Goal: Check status: Check status

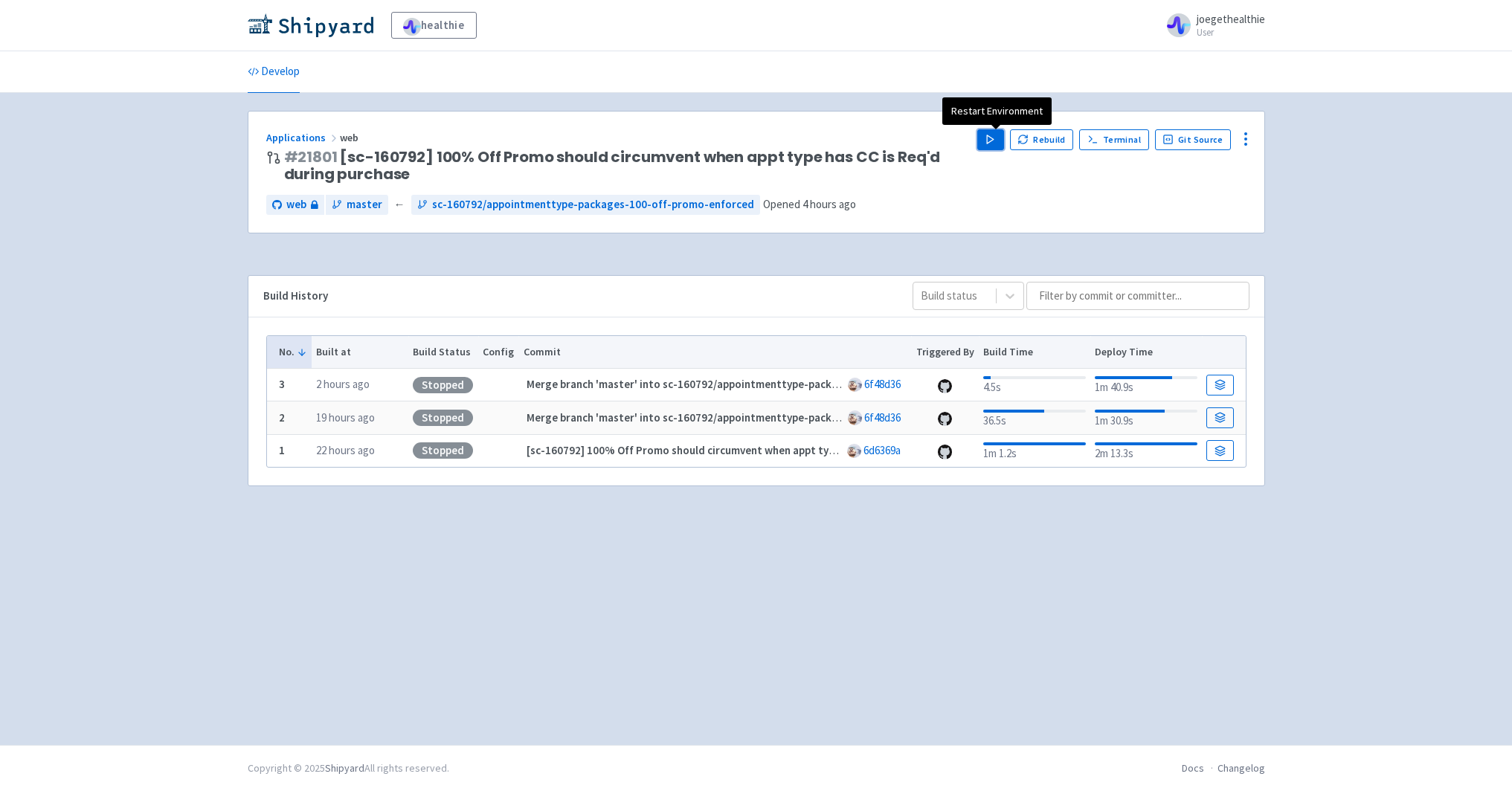
click at [993, 139] on polygon "button" at bounding box center [990, 140] width 6 height 8
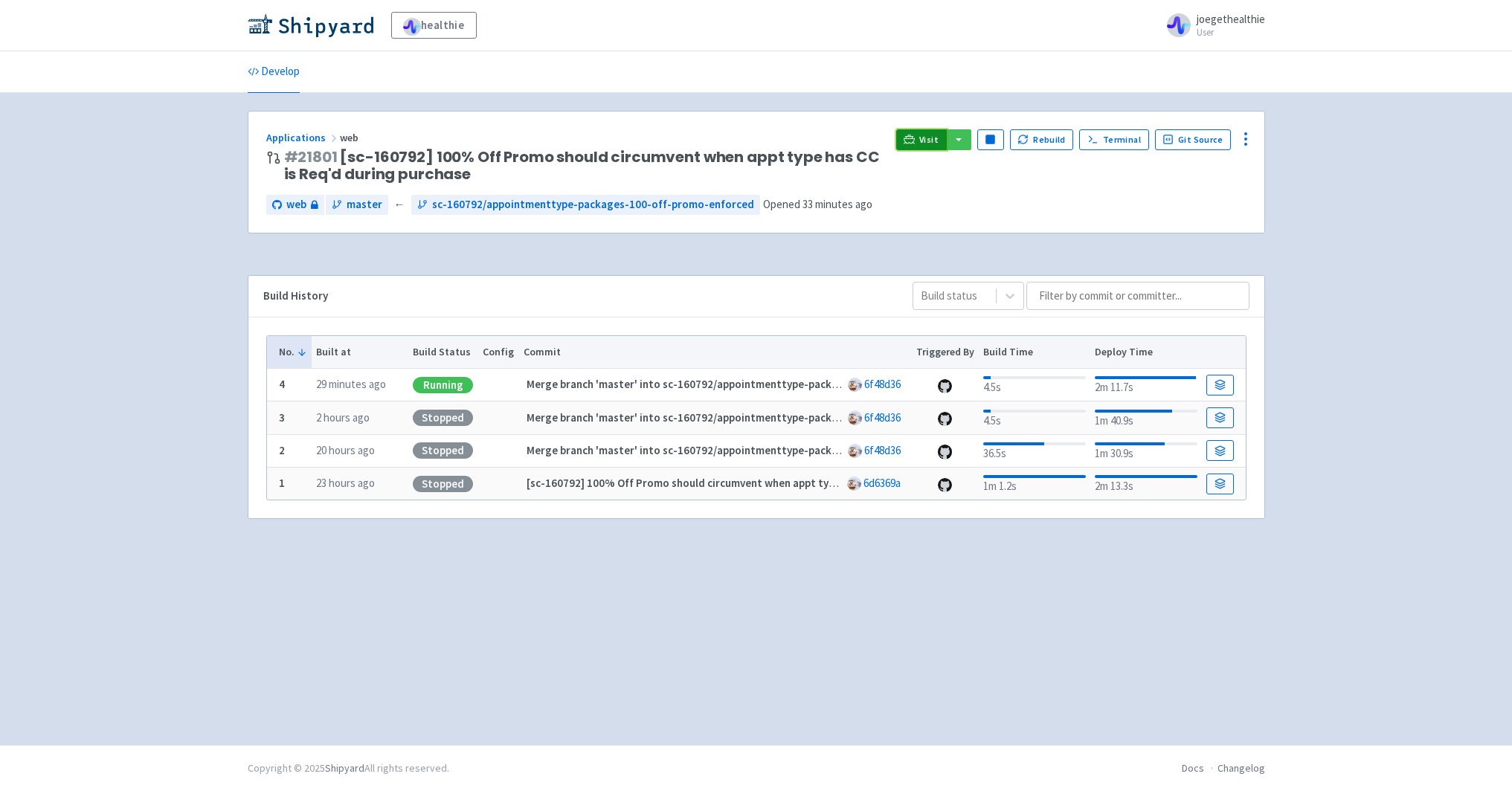
click at [915, 144] on icon at bounding box center [909, 143] width 12 height 2
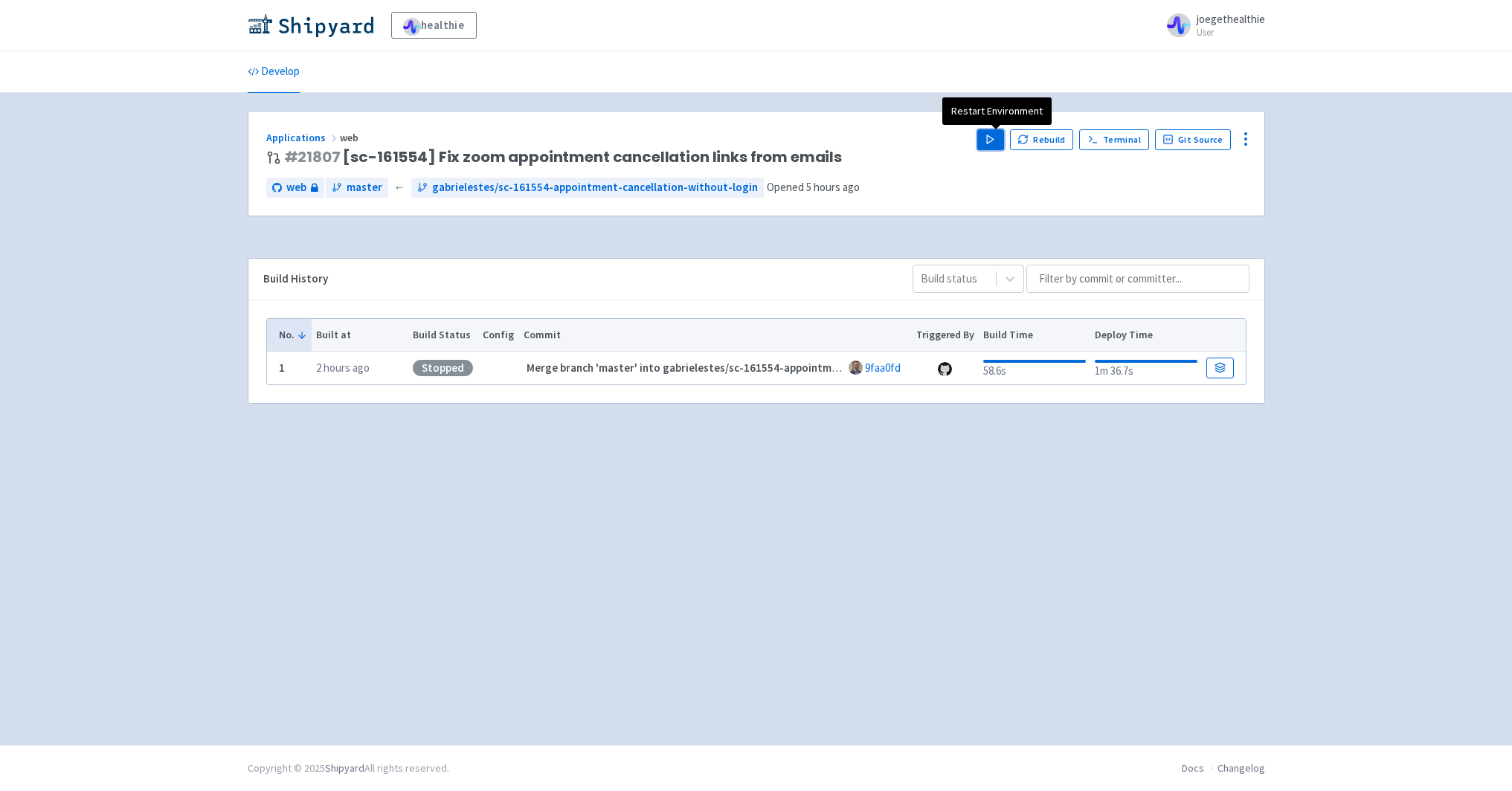
click at [996, 140] on icon "button" at bounding box center [990, 140] width 11 height 11
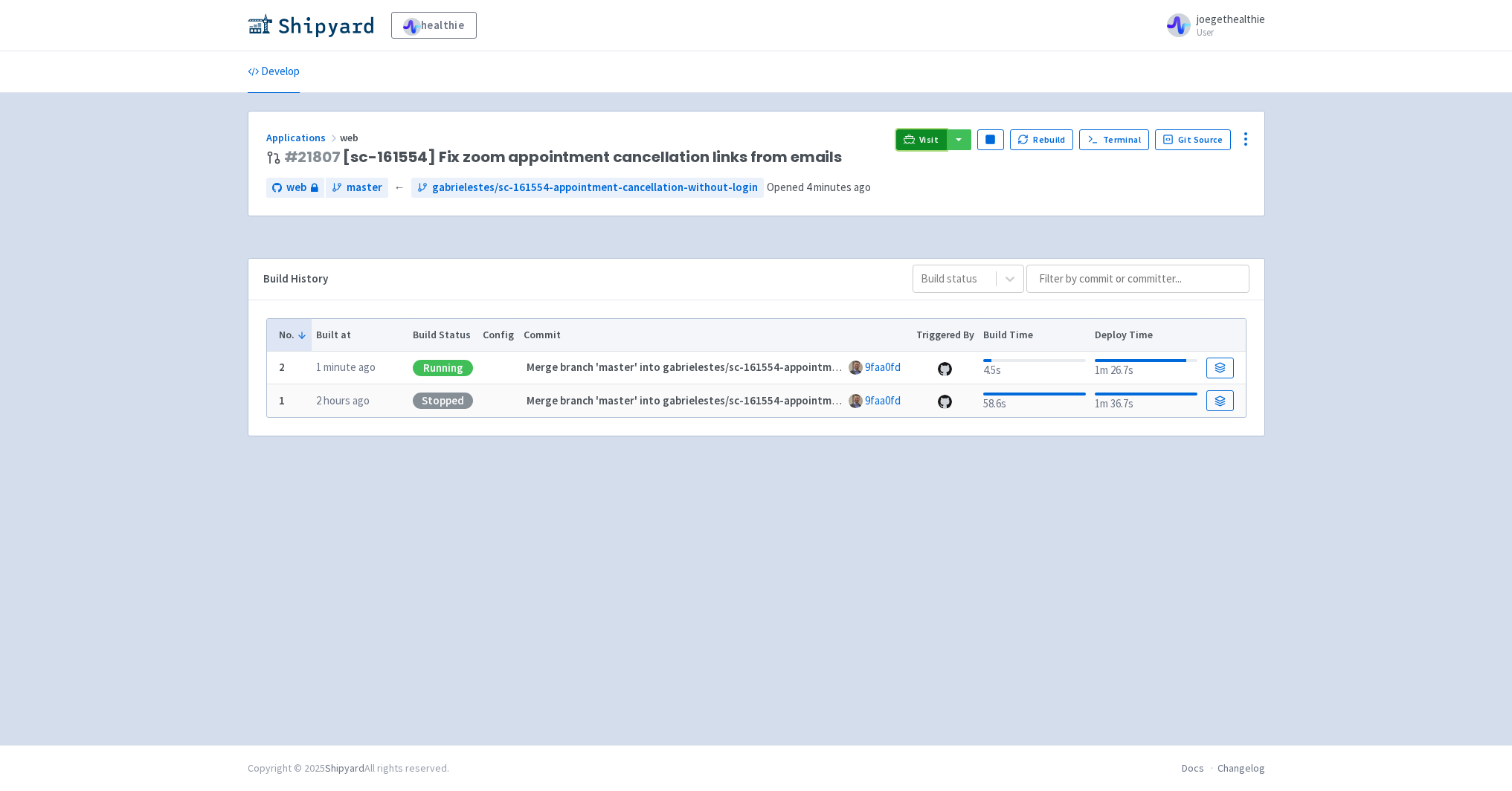
click at [922, 140] on link "Visit" at bounding box center [921, 140] width 50 height 21
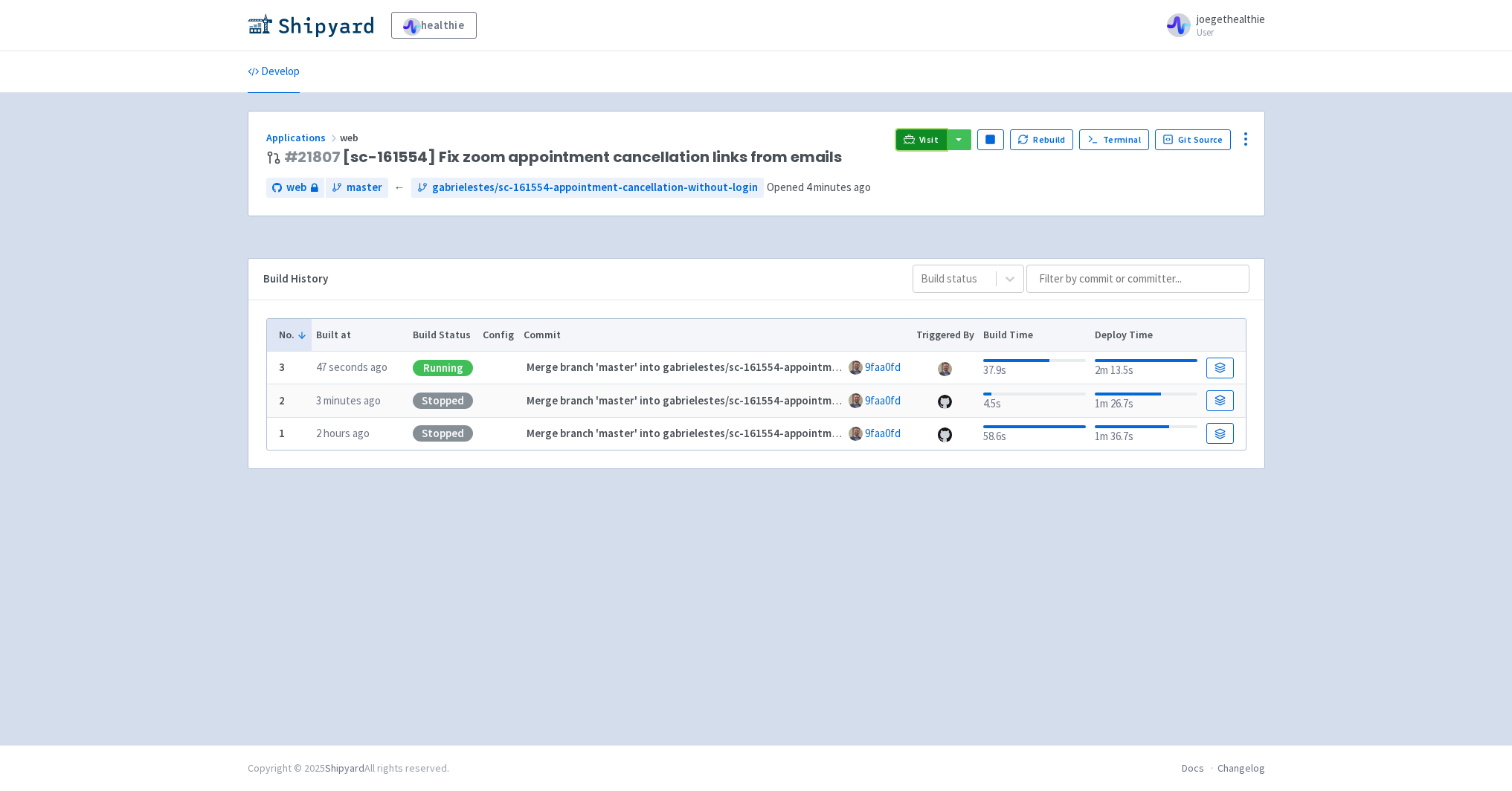
click at [930, 144] on span "Visit" at bounding box center [929, 140] width 19 height 12
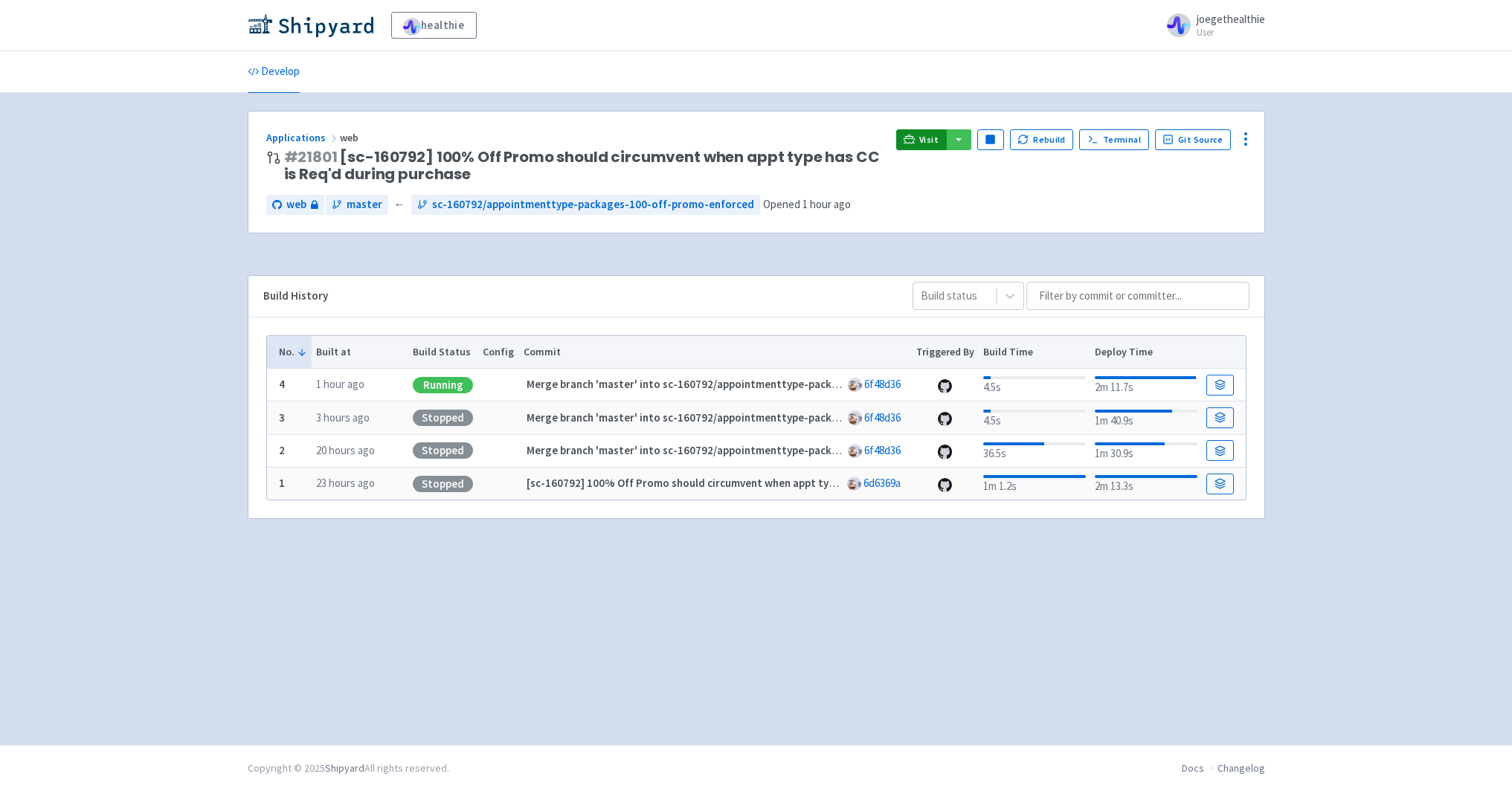
click at [915, 137] on icon at bounding box center [909, 140] width 11 height 11
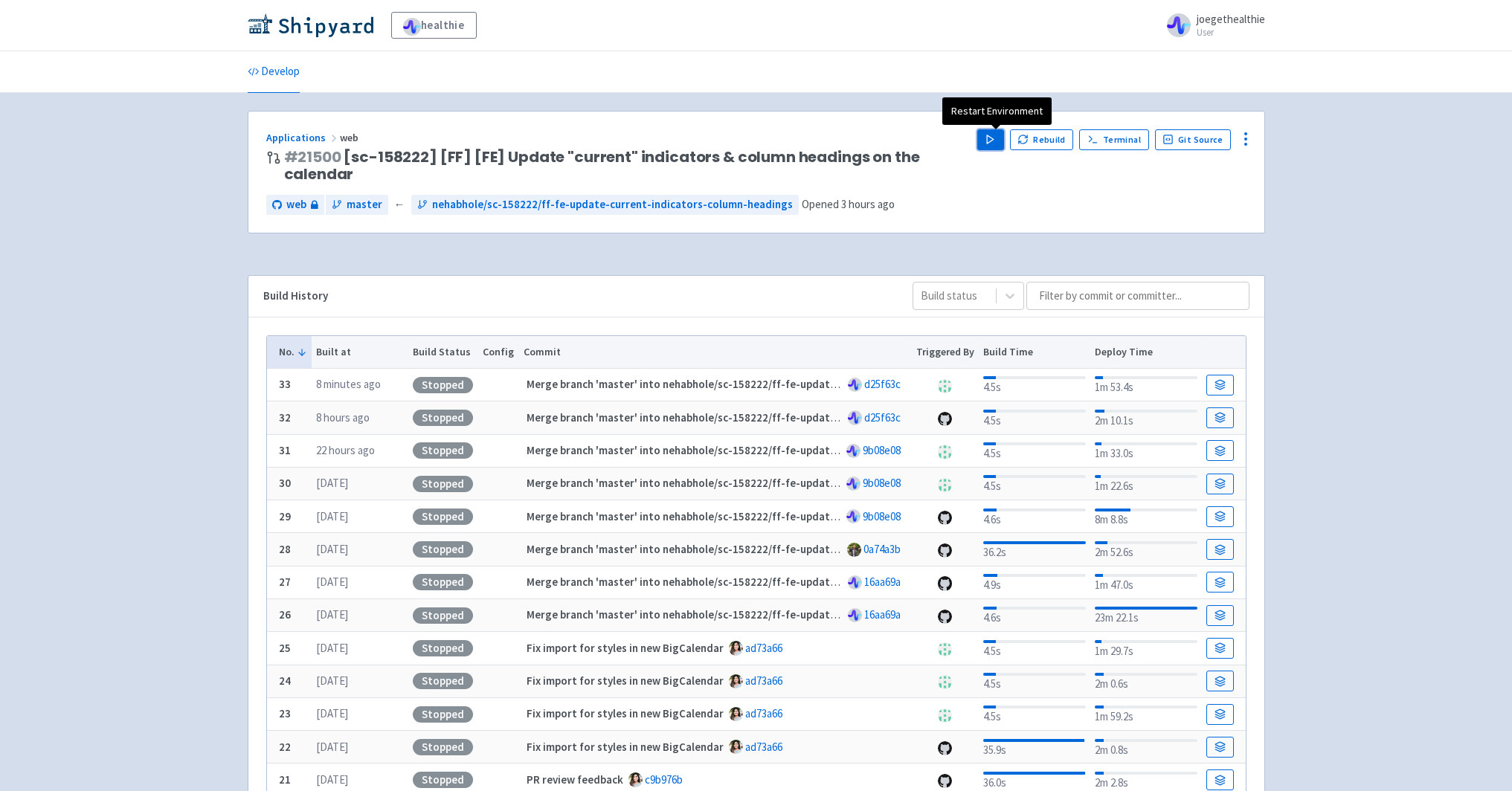
click at [993, 140] on polygon "button" at bounding box center [990, 140] width 6 height 8
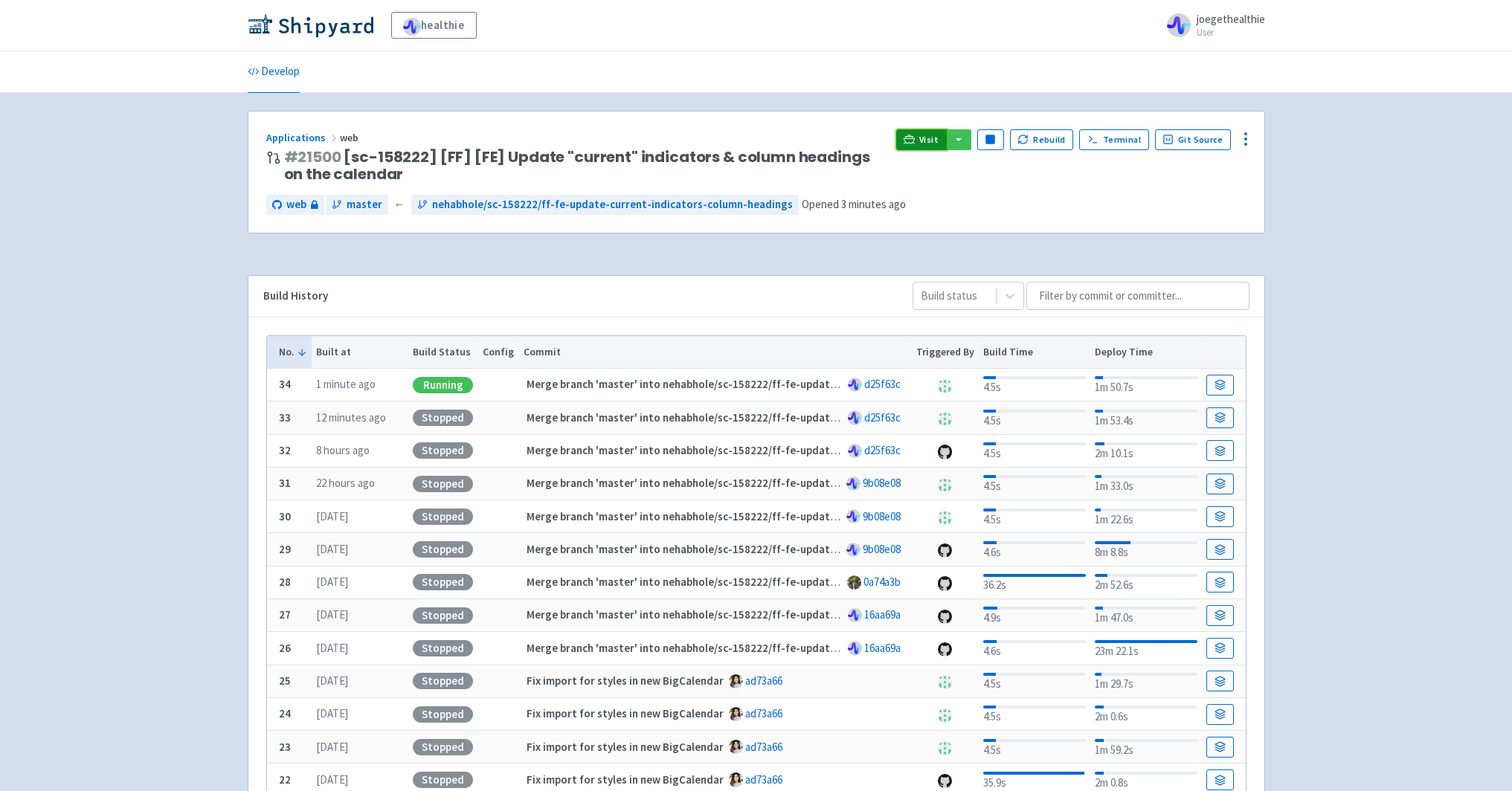
click at [929, 140] on span "Visit" at bounding box center [929, 140] width 19 height 12
